Goal: Navigation & Orientation: Find specific page/section

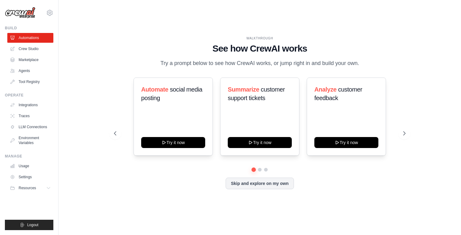
click at [185, 41] on div "WALKTHROUGH See how [PERSON_NAME] works Try a prompt below to see how [PERSON_N…" at bounding box center [260, 52] width 292 height 32
click at [32, 103] on link "Integrations" at bounding box center [31, 105] width 46 height 10
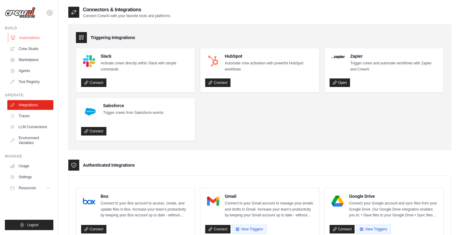
click at [26, 35] on link "Automations" at bounding box center [31, 38] width 46 height 10
